Goal: Information Seeking & Learning: Learn about a topic

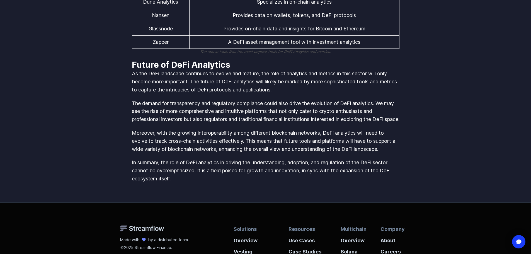
scroll to position [976, 0]
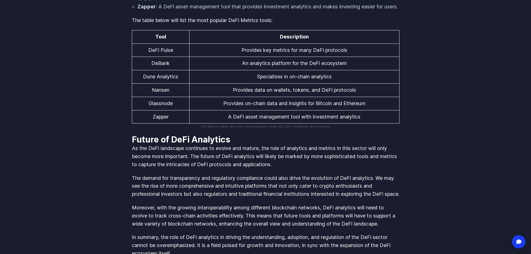
click at [159, 70] on td "DeBank" at bounding box center [160, 63] width 57 height 13
click at [157, 57] on td "DeFi Pulse" at bounding box center [160, 49] width 57 height 13
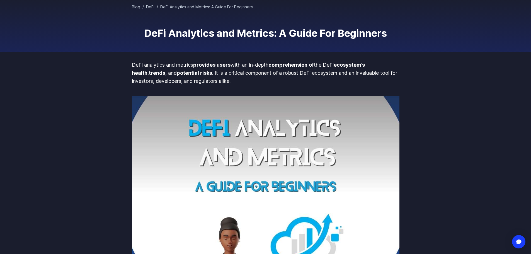
scroll to position [0, 0]
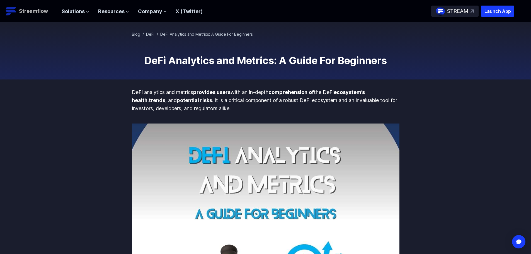
click at [31, 12] on p "Streamflow" at bounding box center [33, 11] width 29 height 8
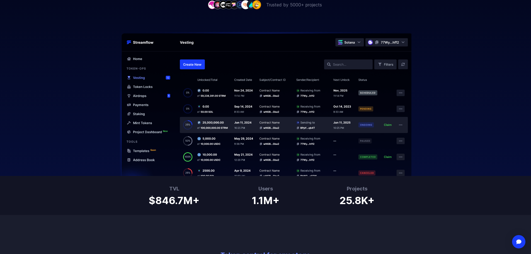
scroll to position [139, 0]
